Goal: Find specific page/section: Find specific page/section

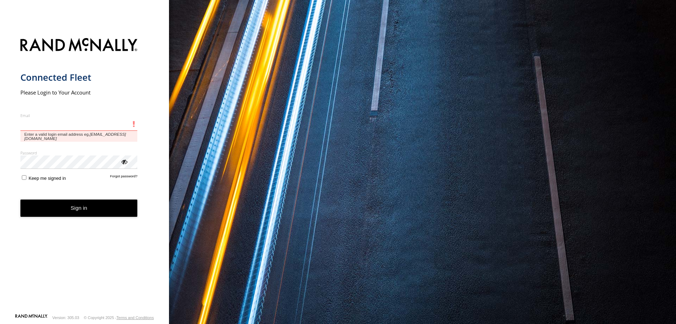
type input "**********"
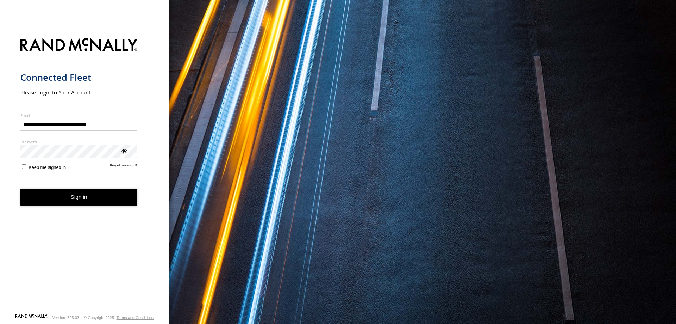
click at [103, 204] on button "Sign in" at bounding box center [78, 196] width 117 height 17
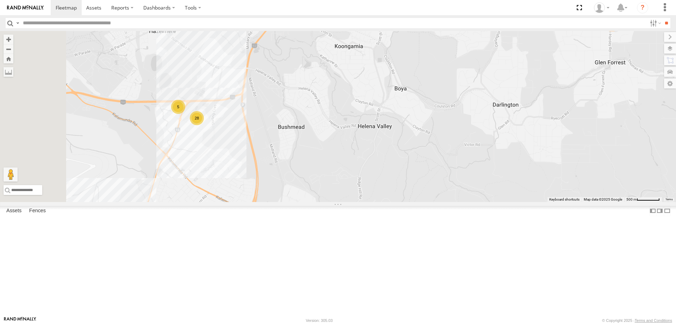
drag, startPoint x: 269, startPoint y: 210, endPoint x: 353, endPoint y: 199, distance: 83.8
click at [353, 199] on div "FT683 FT733 PM753 MV283 TY012 D0474 Cage160 F0441 Cage101 TL289 F0400 Cage299 P…" at bounding box center [338, 116] width 676 height 171
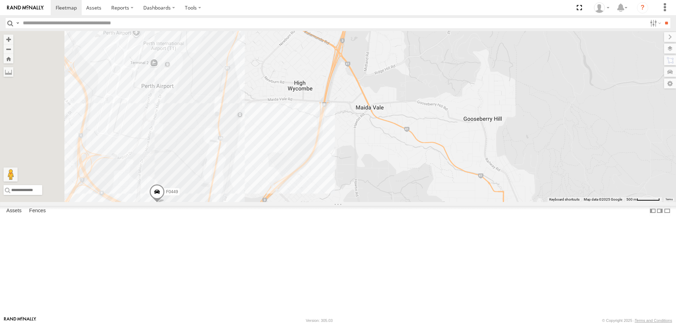
drag, startPoint x: 268, startPoint y: 256, endPoint x: 319, endPoint y: 171, distance: 98.6
click at [332, 120] on div "FT683 FT733 PM753 MV283 TY012 D0474 Cage160 F0441 Cage101 TL289 F0400 Cage299 P…" at bounding box center [338, 116] width 676 height 171
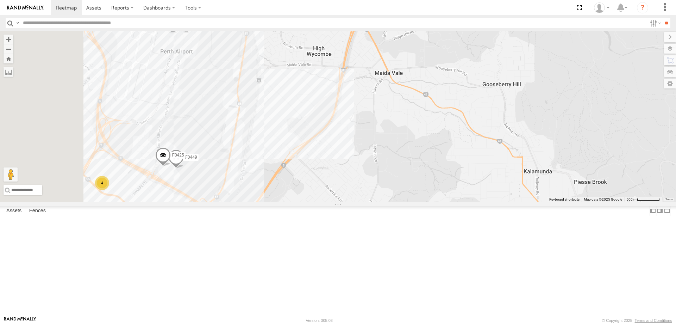
drag, startPoint x: 305, startPoint y: 292, endPoint x: 325, endPoint y: 258, distance: 39.0
click at [325, 202] on div "FT683 FT733 PM753 MV283 TY012 D0474 Cage160 F0441 Cage101 TL289 F0400 Cage299 P…" at bounding box center [338, 116] width 676 height 171
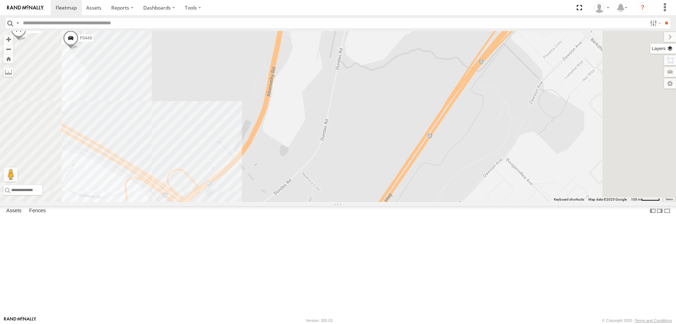
click at [671, 49] on label at bounding box center [663, 49] width 26 height 10
click at [0, 0] on span "Basemaps" at bounding box center [0, 0] width 0 height 0
click at [0, 0] on span "Satellite" at bounding box center [0, 0] width 0 height 0
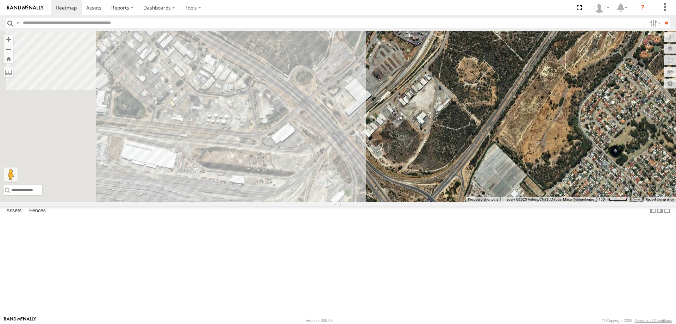
drag, startPoint x: 336, startPoint y: 270, endPoint x: 461, endPoint y: 169, distance: 161.0
click at [461, 169] on div "FT683 FT733 PM753 MV283 TY012 D0474 Cage160 F0441 Cage101 TL289 F0400 Cage299 P…" at bounding box center [338, 116] width 676 height 171
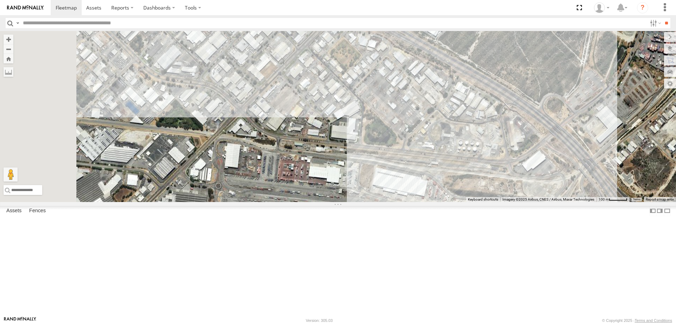
drag, startPoint x: 272, startPoint y: 216, endPoint x: 525, endPoint y: 244, distance: 254.4
click at [525, 202] on div "FT683 FT733 PM753 MV283 TY012 D0474 Cage160 F0441 Cage101 TL289 F0400 Cage299 P…" at bounding box center [338, 116] width 676 height 171
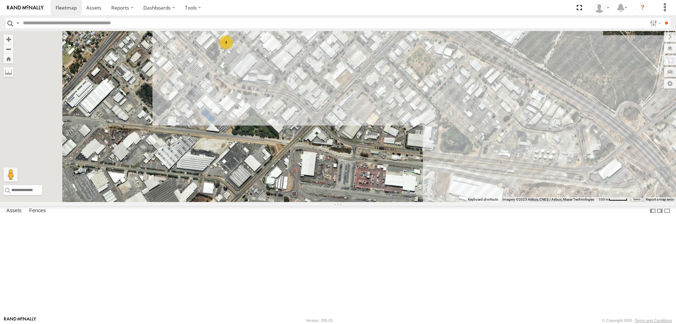
drag, startPoint x: 293, startPoint y: 225, endPoint x: 370, endPoint y: 235, distance: 77.7
click at [370, 202] on div "FT683 FT733 PM753 MV283 TY012 D0474 Cage160 F0441 Cage101 TL289 F0400 Cage299 P…" at bounding box center [338, 116] width 676 height 171
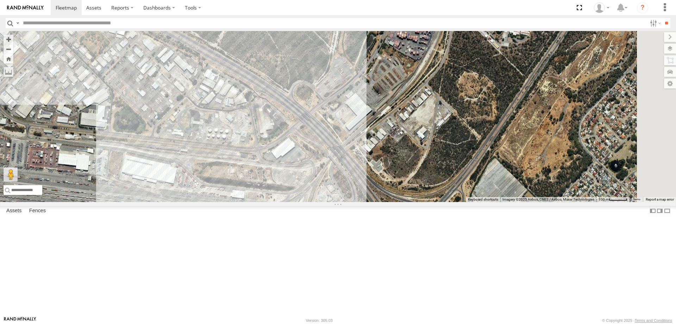
drag, startPoint x: 497, startPoint y: 194, endPoint x: 97, endPoint y: 204, distance: 400.2
click at [97, 204] on main "← Move left → Move right ↑ Move up ↓ Move down + Zoom in - Zoom out Home Jump l…" at bounding box center [338, 173] width 676 height 285
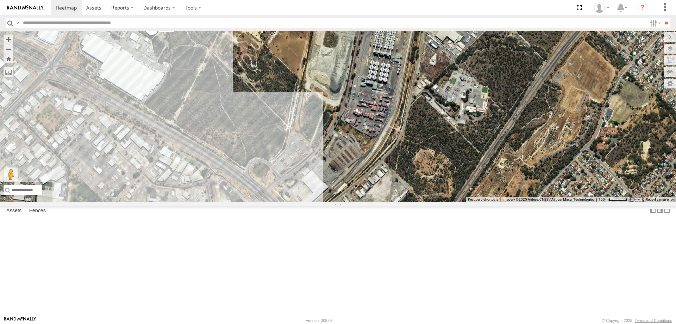
drag, startPoint x: 437, startPoint y: 100, endPoint x: 393, endPoint y: 177, distance: 88.9
click at [393, 177] on div "FT683 FT733 PM753 MV283 TY012 D0474 Cage160 F0441 Cage101 TL289 F0400 Cage299 P…" at bounding box center [338, 116] width 676 height 171
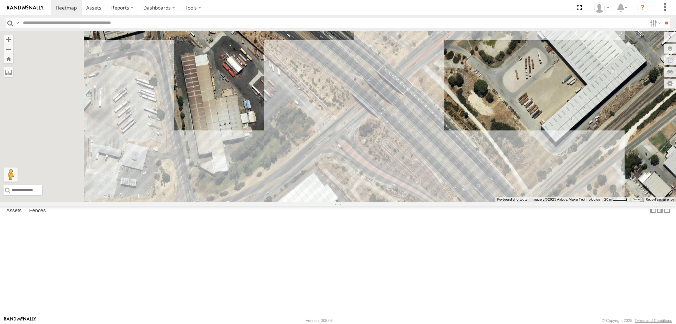
drag, startPoint x: 330, startPoint y: 250, endPoint x: 505, endPoint y: 104, distance: 228.5
click at [505, 104] on div "FT683 FT733 PM753 MV283 TY012 D0474 Cage160 F0441 Cage101 TL289 F0400 Cage299 P…" at bounding box center [338, 116] width 676 height 171
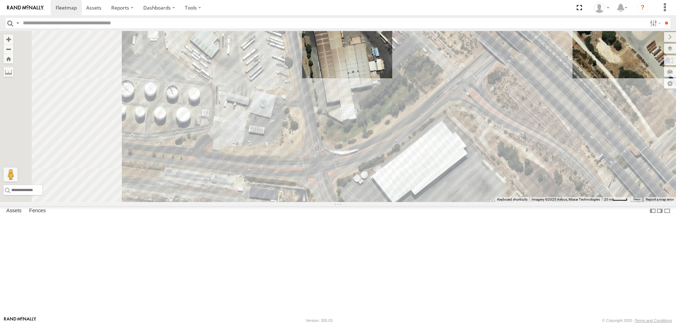
drag, startPoint x: 360, startPoint y: 237, endPoint x: 501, endPoint y: 183, distance: 151.3
click at [501, 183] on div "FT683 FT733 PM753 MV283 TY012 D0474 Cage160 F0441 Cage101 TL289 F0400 Cage299 P…" at bounding box center [338, 116] width 676 height 171
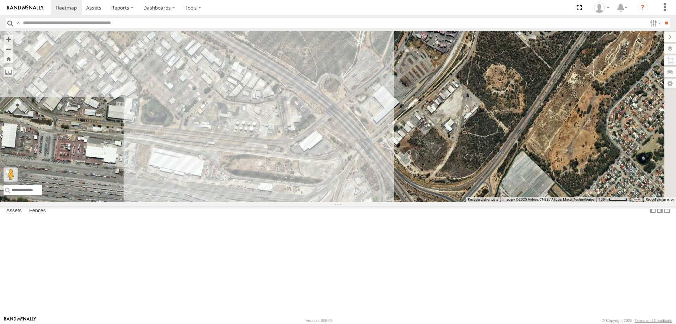
drag, startPoint x: 278, startPoint y: 181, endPoint x: 223, endPoint y: 170, distance: 56.2
click at [223, 170] on div "FT683 FT733 PM753 MV283 TY012 D0474 Cage160 F0441 Cage101 TL289 F0400 Cage299 P…" at bounding box center [338, 116] width 676 height 171
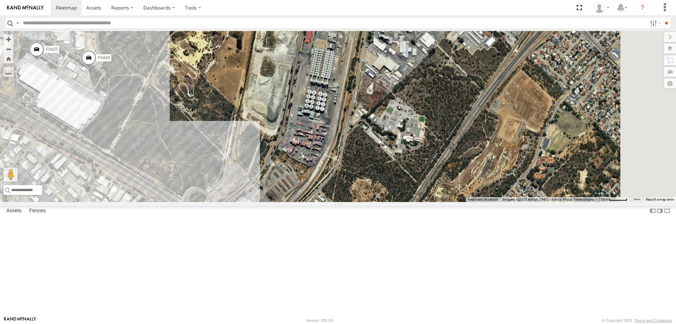
drag, startPoint x: 507, startPoint y: 135, endPoint x: 372, endPoint y: 248, distance: 176.4
click at [372, 202] on div "FT683 FT733 PM753 MV283 TY012 D0474 Cage160 F0441 Cage101 TL289 F0400 Cage299 P…" at bounding box center [338, 116] width 676 height 171
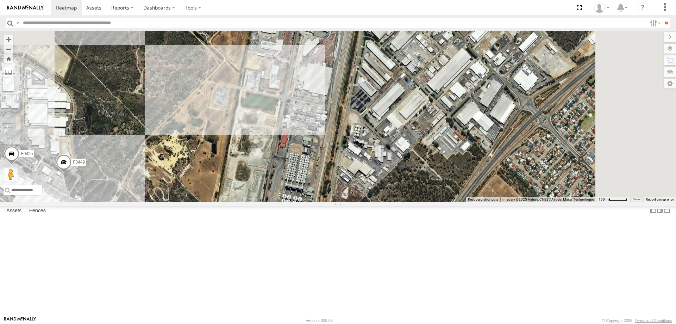
drag, startPoint x: 437, startPoint y: 164, endPoint x: 413, endPoint y: 269, distance: 108.1
click at [413, 202] on div "FT683 FT733 PM753 MV283 TY012 D0474 Cage160 F0441 Cage101 TL289 F0400 Cage299 P…" at bounding box center [338, 116] width 676 height 171
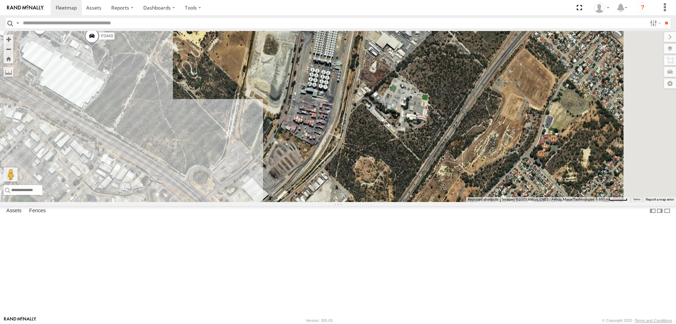
drag, startPoint x: 360, startPoint y: 273, endPoint x: 389, endPoint y: 146, distance: 129.7
click at [389, 146] on div "FT683 FT733 PM753 MV283 TY012 D0474 Cage160 F0441 Cage101 TL289 F0400 Cage299 P…" at bounding box center [338, 116] width 676 height 171
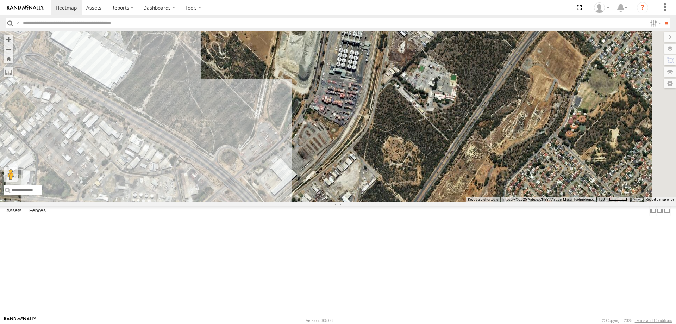
drag, startPoint x: 364, startPoint y: 231, endPoint x: 383, endPoint y: 216, distance: 24.0
click at [383, 202] on div "FT683 FT733 PM753 MV283 TY012 D0474 Cage160 F0441 Cage101 TL289 F0400 Cage299 P…" at bounding box center [338, 116] width 676 height 171
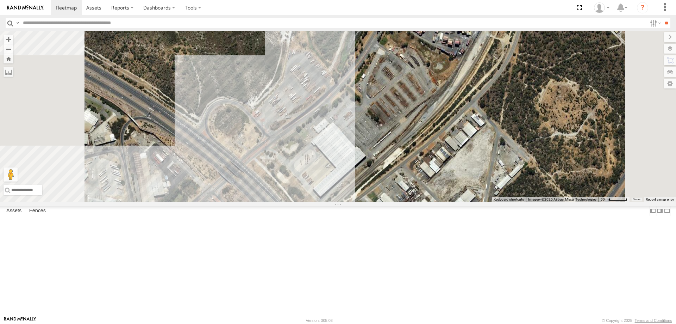
drag, startPoint x: 318, startPoint y: 241, endPoint x: 358, endPoint y: 202, distance: 55.3
click at [358, 202] on div "FT683 FT733 PM753 MV283 TY012 D0474 Cage160 F0441 Cage101 TL289 F0400 Cage299 P…" at bounding box center [338, 116] width 676 height 171
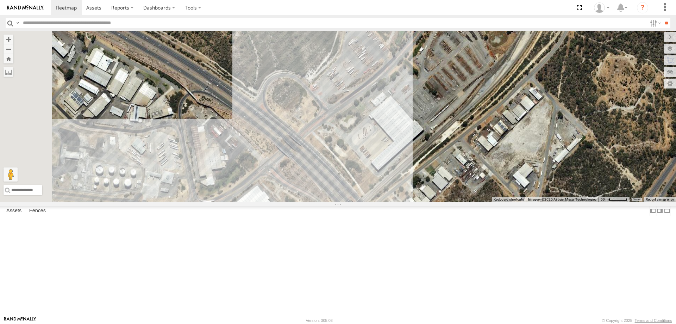
drag, startPoint x: 303, startPoint y: 229, endPoint x: 367, endPoint y: 196, distance: 71.2
click at [367, 196] on div "FT683 FT733 PM753 MV283 TY012 D0474 Cage160 F0441 Cage101 TL289 F0400 Cage299 P…" at bounding box center [338, 116] width 676 height 171
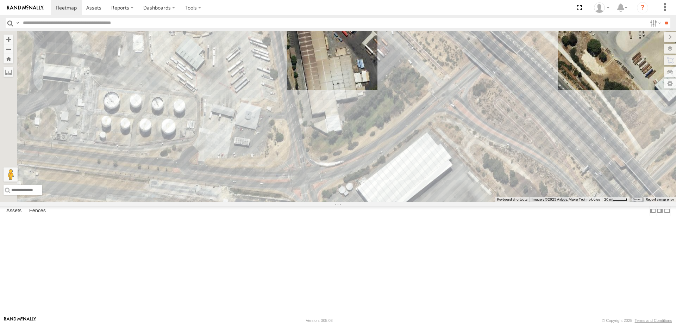
drag, startPoint x: 300, startPoint y: 231, endPoint x: 423, endPoint y: 182, distance: 132.1
click at [423, 182] on div "FT683 FT733 PM753 MV283 TY012 D0474 Cage160 F0441 Cage101 TL289 F0400 Cage299 P…" at bounding box center [338, 116] width 676 height 171
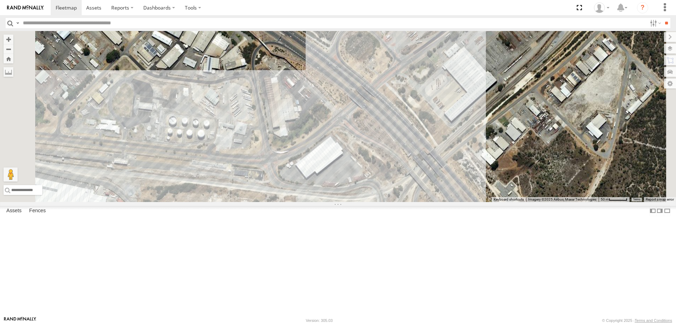
click at [325, 176] on div "FT683 FT733 PM753 MV283 TY012 D0474 Cage160 F0441 Cage101 TL289 F0400 Cage299 P…" at bounding box center [338, 116] width 676 height 171
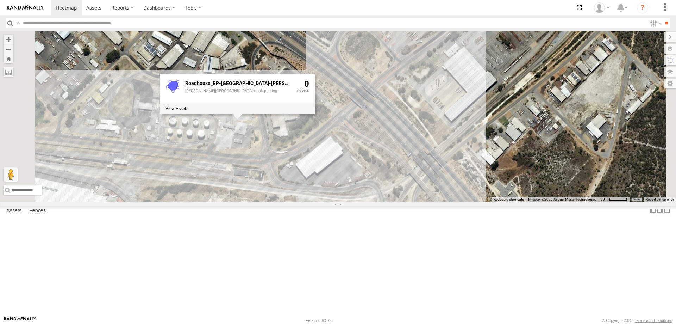
click at [367, 202] on div "FT683 FT733 PM753 MV283 TY012 D0474 Cage160 F0441 Cage101 TL289 F0400 Cage299 P…" at bounding box center [338, 116] width 676 height 171
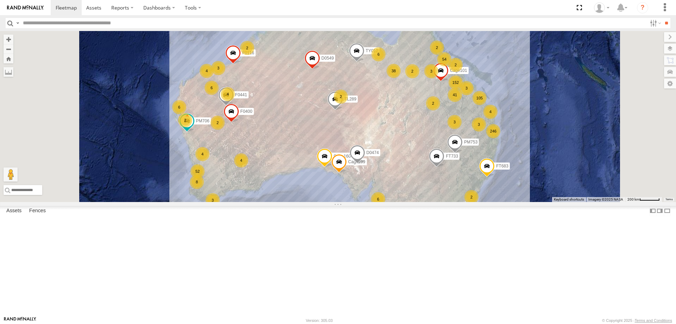
click at [112, 22] on input "text" at bounding box center [333, 23] width 627 height 10
type input "*****"
click at [662, 18] on input "**" at bounding box center [666, 23] width 8 height 10
